Goal: Task Accomplishment & Management: Use online tool/utility

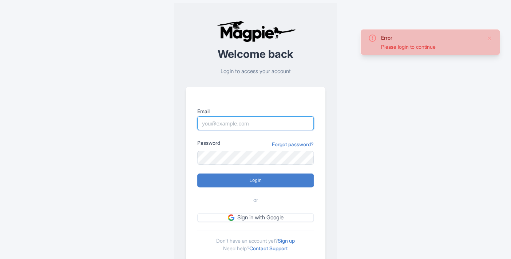
click at [233, 128] on input "Email" at bounding box center [255, 123] width 116 height 14
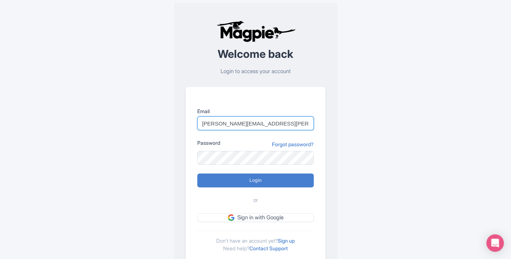
type input "lee.dunlap@intrepidtravel.com"
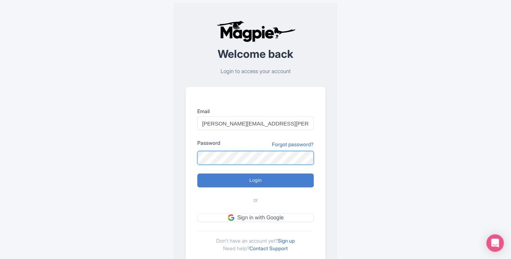
click at [197, 174] on input "Login" at bounding box center [255, 181] width 116 height 14
type input "Logging in..."
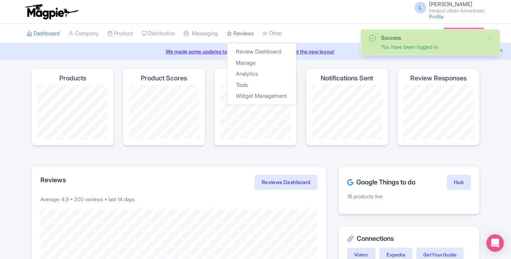
click at [244, 32] on link "Reviews" at bounding box center [240, 34] width 27 height 20
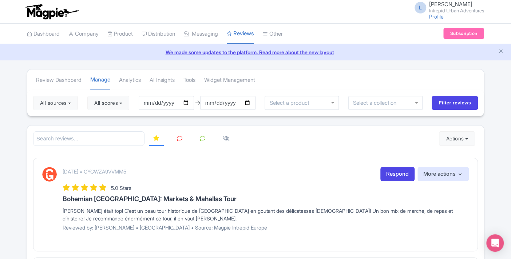
click at [0, 0] on link "Analytics" at bounding box center [0, 0] width 0 height 0
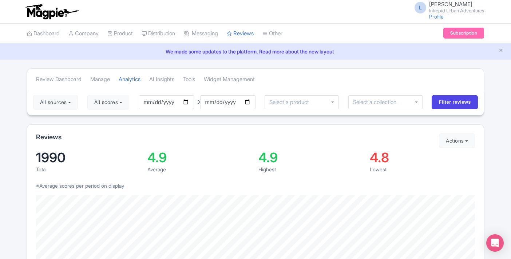
click at [406, 103] on div at bounding box center [385, 102] width 74 height 14
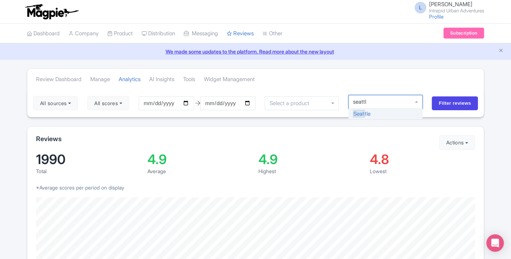
type input "[GEOGRAPHIC_DATA]"
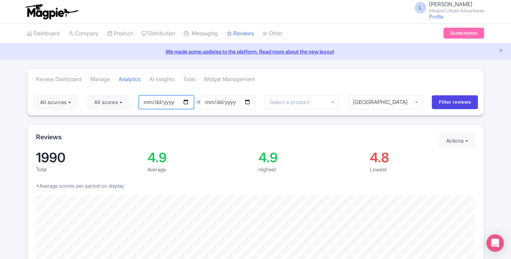
click at [186, 102] on input "2025-06-10" at bounding box center [166, 102] width 55 height 14
click at [191, 102] on input "2025-06-10" at bounding box center [166, 102] width 55 height 14
type input "[DATE]"
click at [465, 97] on input "Filter reviews" at bounding box center [455, 102] width 46 height 14
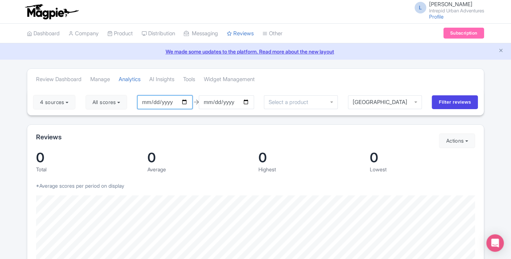
click at [174, 104] on input "[DATE]" at bounding box center [164, 102] width 55 height 14
click at [190, 102] on input "[DATE]" at bounding box center [164, 102] width 55 height 14
type input "[DATE]"
click at [457, 110] on div "4 sources Select all Deselect all Select all Deselect all Urban Adventures - US…" at bounding box center [255, 102] width 456 height 26
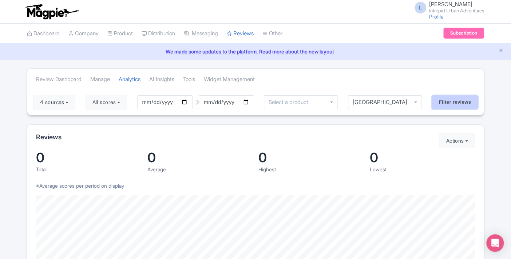
click at [456, 107] on input "Filter reviews" at bounding box center [455, 102] width 46 height 14
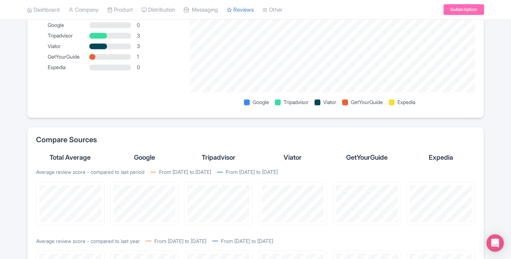
scroll to position [615, 0]
